Goal: Task Accomplishment & Management: Manage account settings

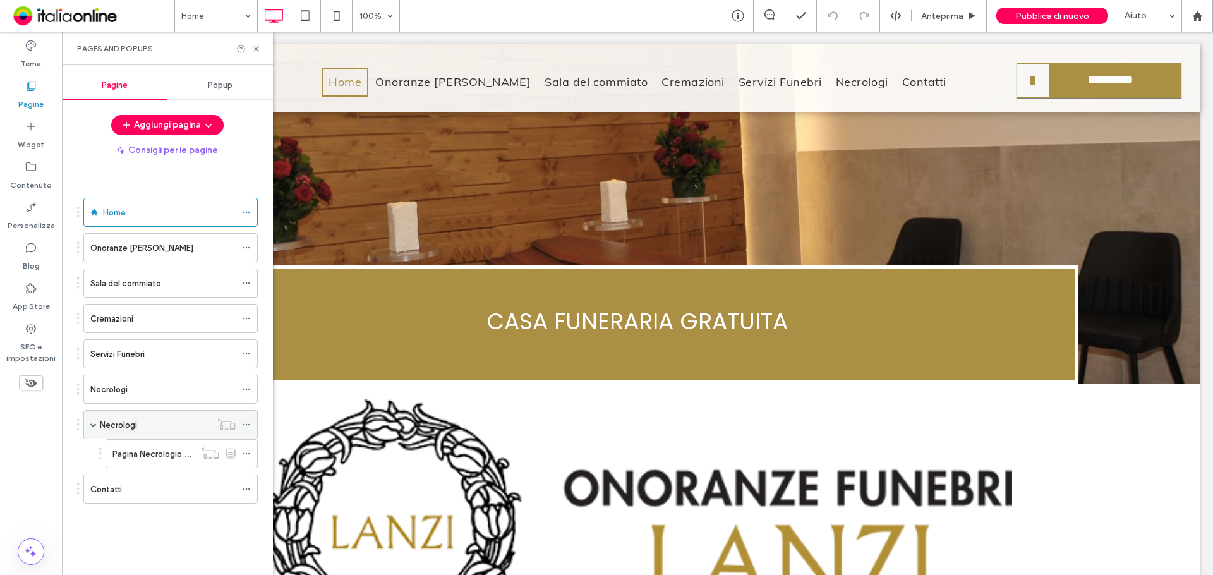
click at [154, 417] on div "Necrologi" at bounding box center [155, 425] width 111 height 28
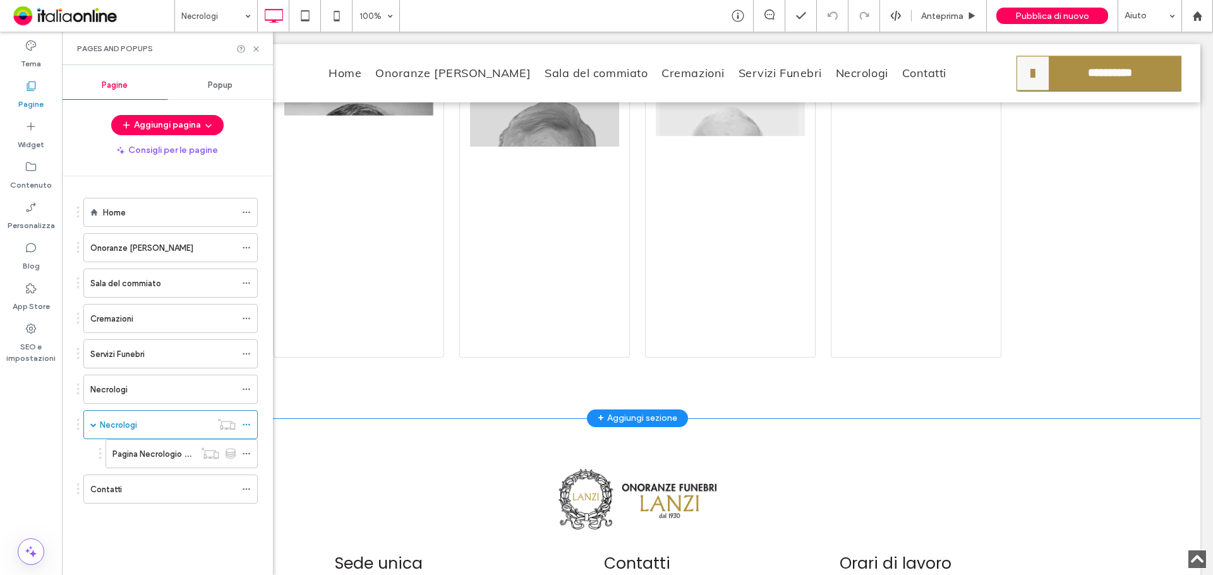
scroll to position [1666, 0]
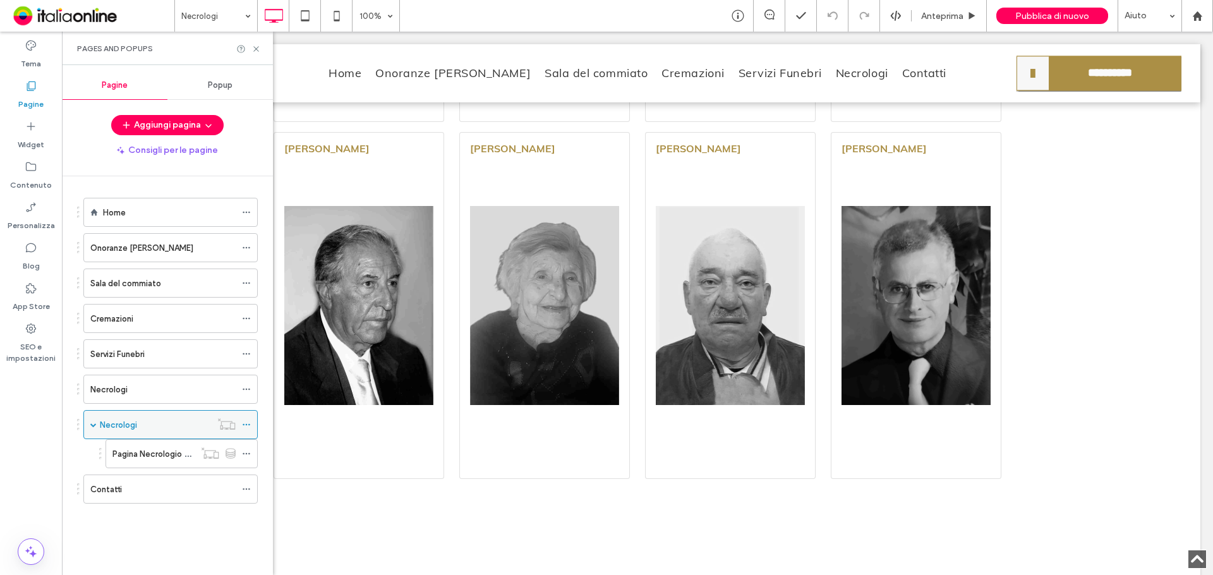
click at [226, 425] on icon at bounding box center [226, 424] width 18 height 13
click at [228, 428] on use at bounding box center [226, 423] width 17 height 11
click at [247, 427] on icon at bounding box center [246, 424] width 9 height 9
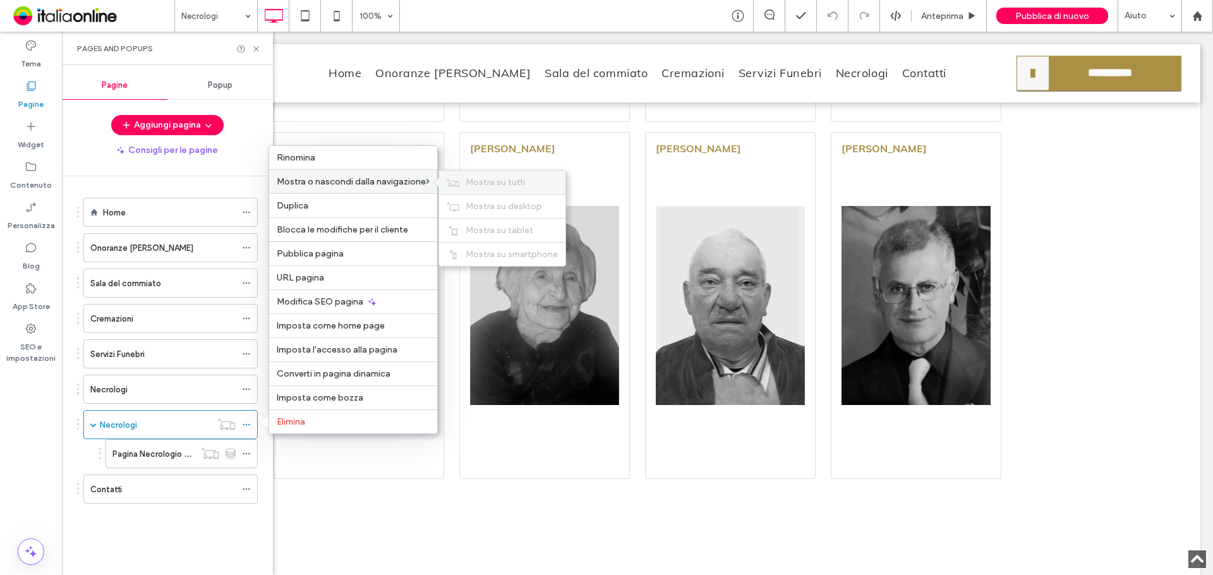
click at [480, 181] on span "Mostra su tutti" at bounding box center [495, 182] width 59 height 11
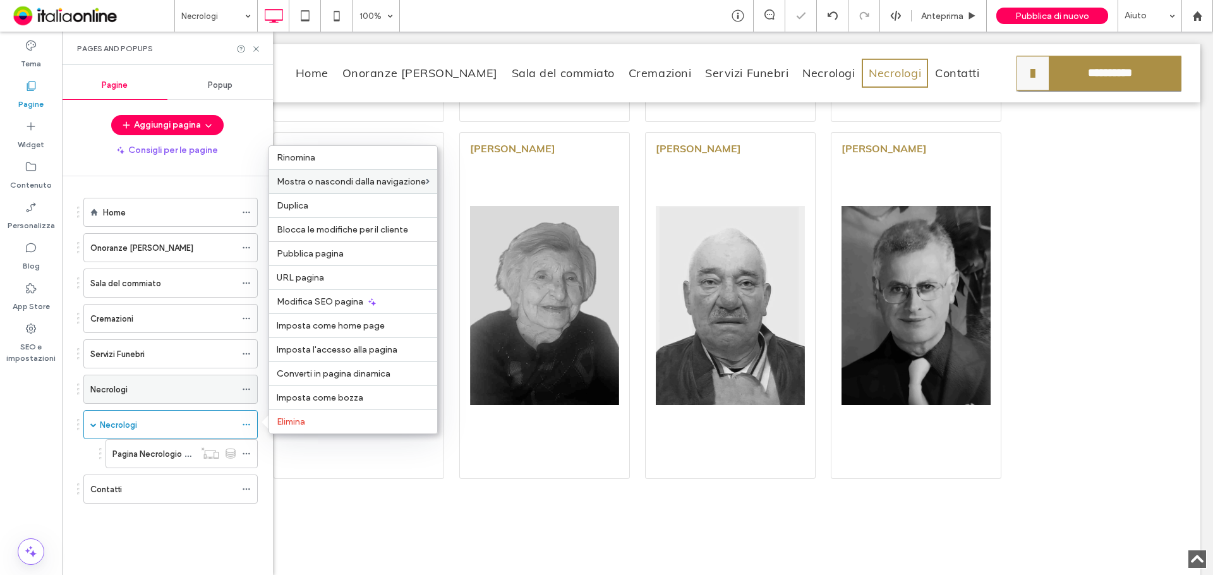
click at [250, 389] on use at bounding box center [246, 390] width 7 height 2
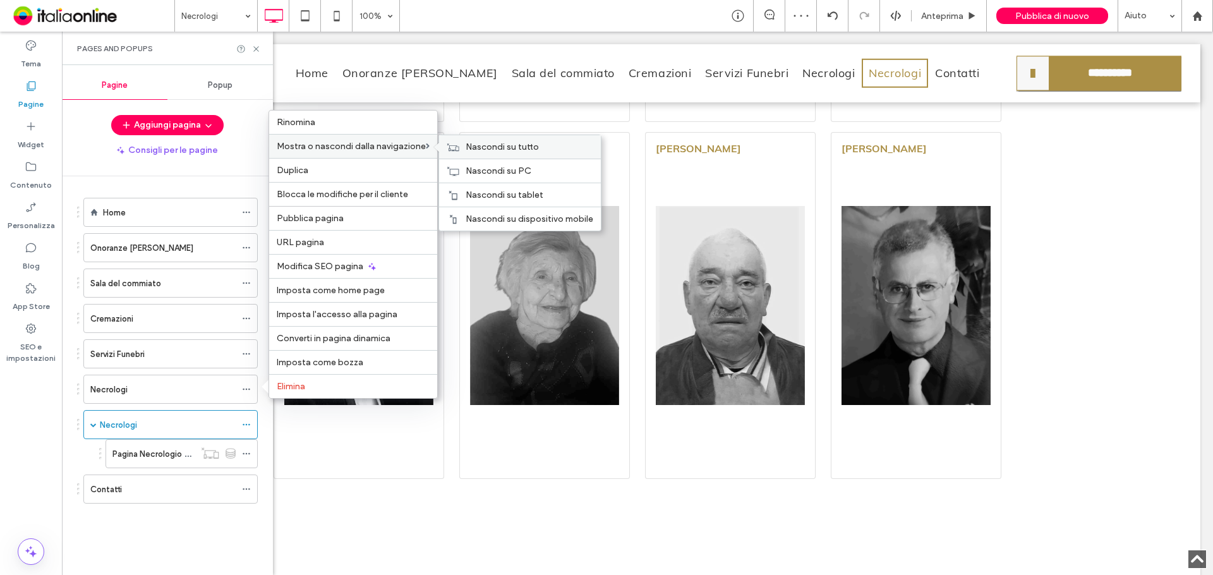
click at [458, 143] on icon at bounding box center [453, 147] width 13 height 9
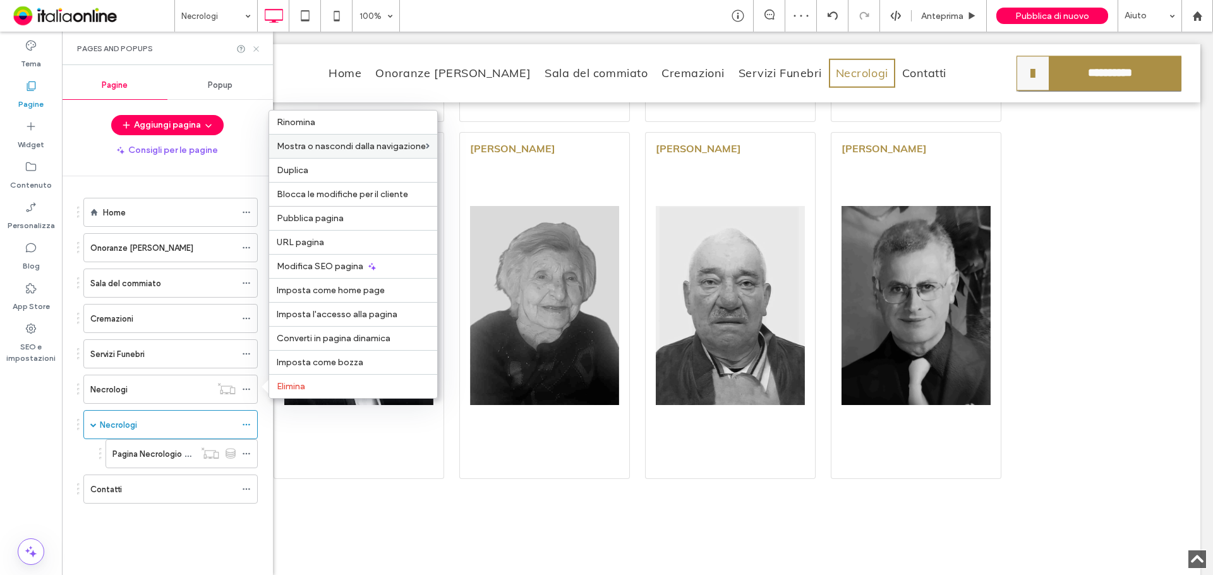
click at [257, 47] on icon at bounding box center [256, 48] width 9 height 9
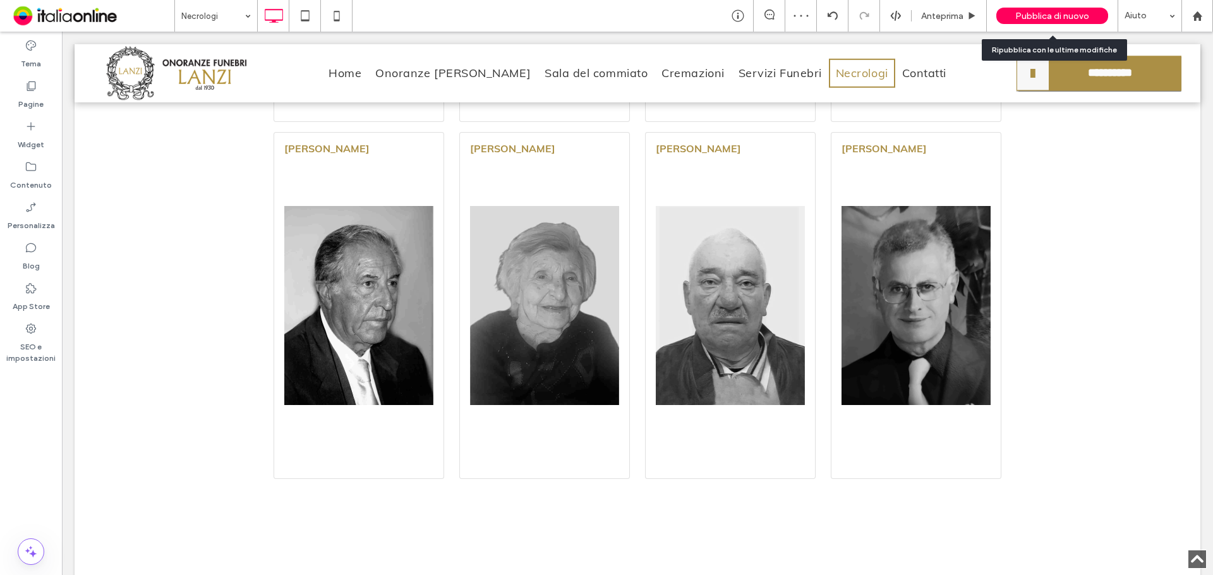
click at [1020, 15] on span "Pubblica di nuovo" at bounding box center [1053, 16] width 74 height 11
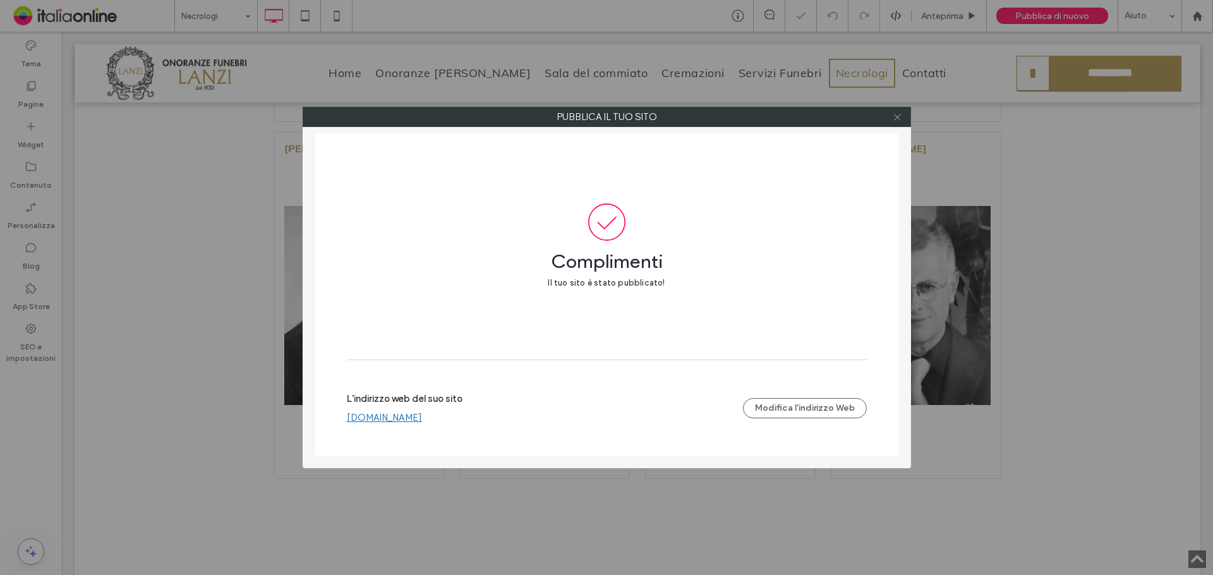
click at [899, 117] on icon at bounding box center [897, 116] width 9 height 9
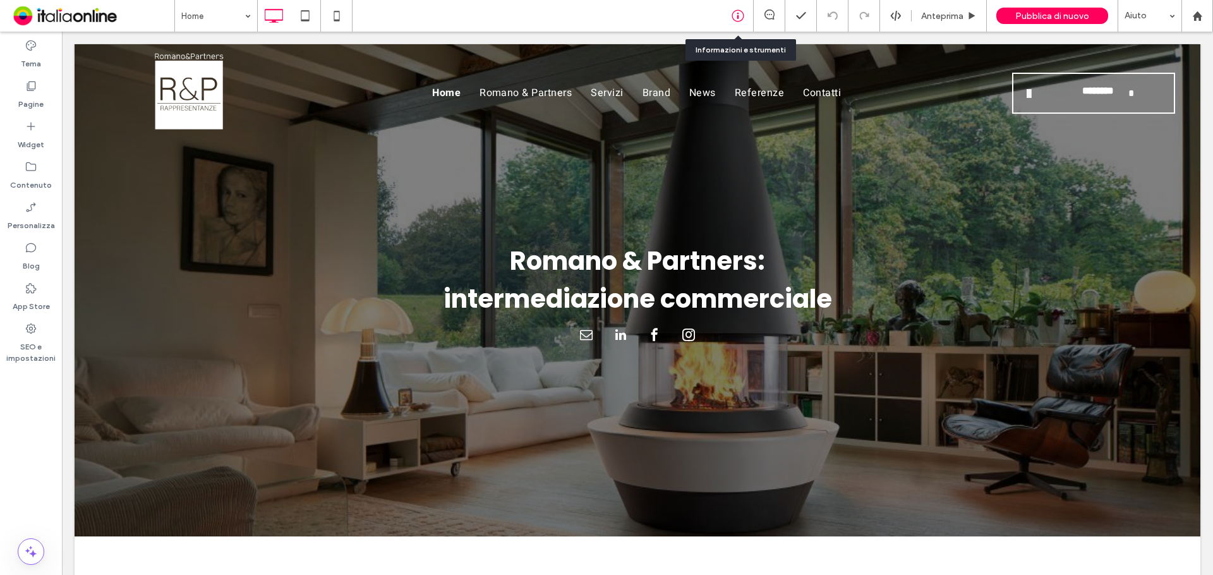
click at [735, 12] on icon at bounding box center [738, 15] width 13 height 13
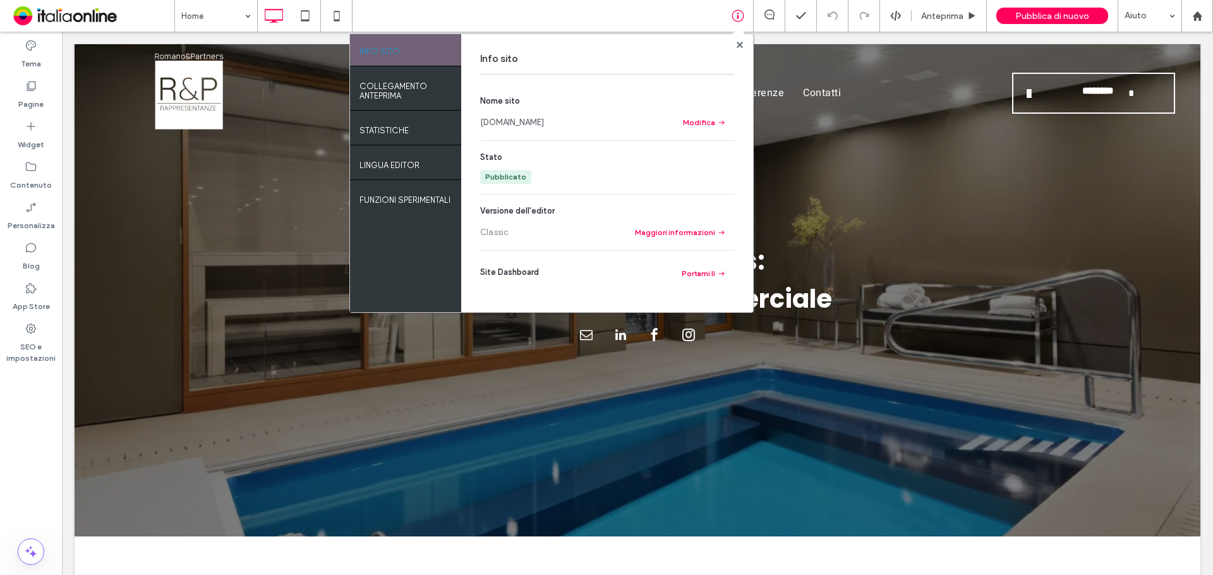
click at [528, 118] on link "www.romanoepartners.com" at bounding box center [512, 122] width 64 height 13
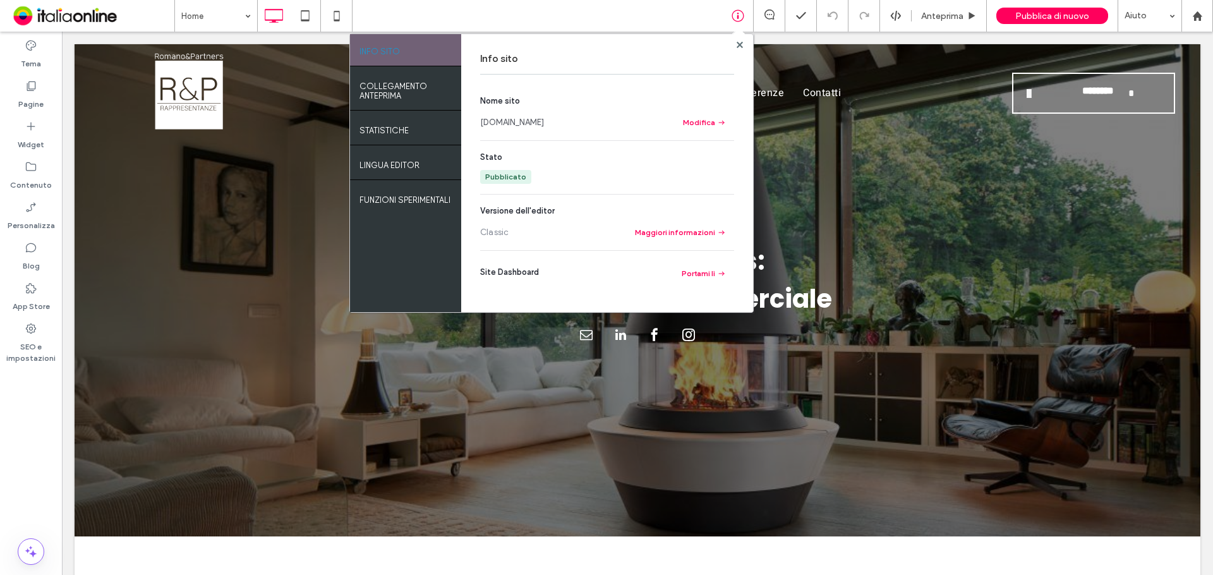
click at [737, 52] on div "Info sito Nome sito www.romanoepartners.com Modifica Stato Pubblicato Versione …" at bounding box center [607, 173] width 292 height 278
drag, startPoint x: 741, startPoint y: 43, endPoint x: 771, endPoint y: 6, distance: 48.1
click at [741, 43] on use at bounding box center [739, 44] width 6 height 6
